Goal: Navigation & Orientation: Find specific page/section

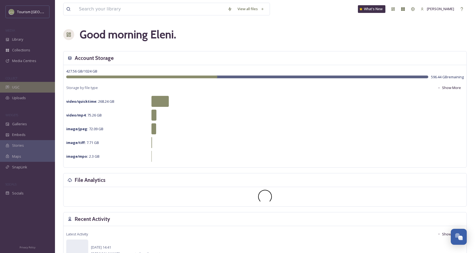
click at [29, 88] on div "UGC" at bounding box center [27, 87] width 55 height 11
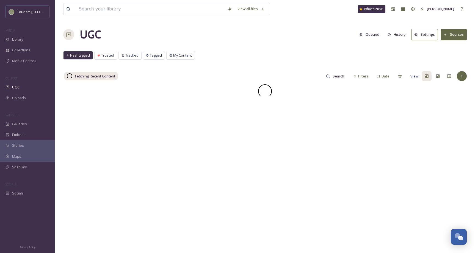
click at [25, 124] on span "Galleries" at bounding box center [19, 124] width 15 height 5
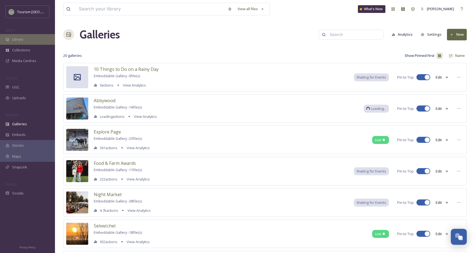
click at [36, 38] on div "Library" at bounding box center [27, 39] width 55 height 11
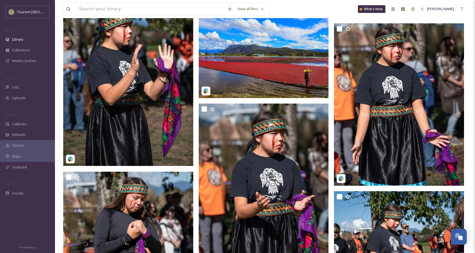
scroll to position [903, 0]
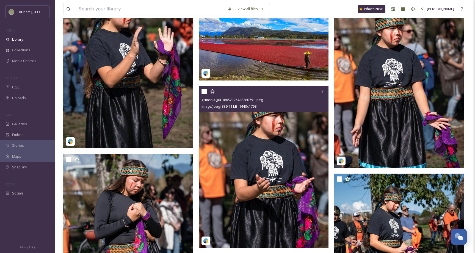
click at [255, 158] on img at bounding box center [264, 167] width 130 height 163
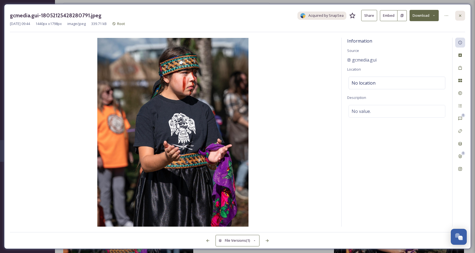
click at [458, 15] on div at bounding box center [461, 16] width 10 height 10
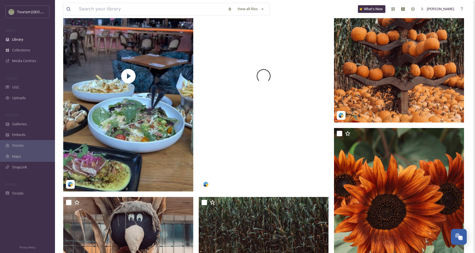
scroll to position [142, 0]
